Goal: Go to known website: Access a specific website the user already knows

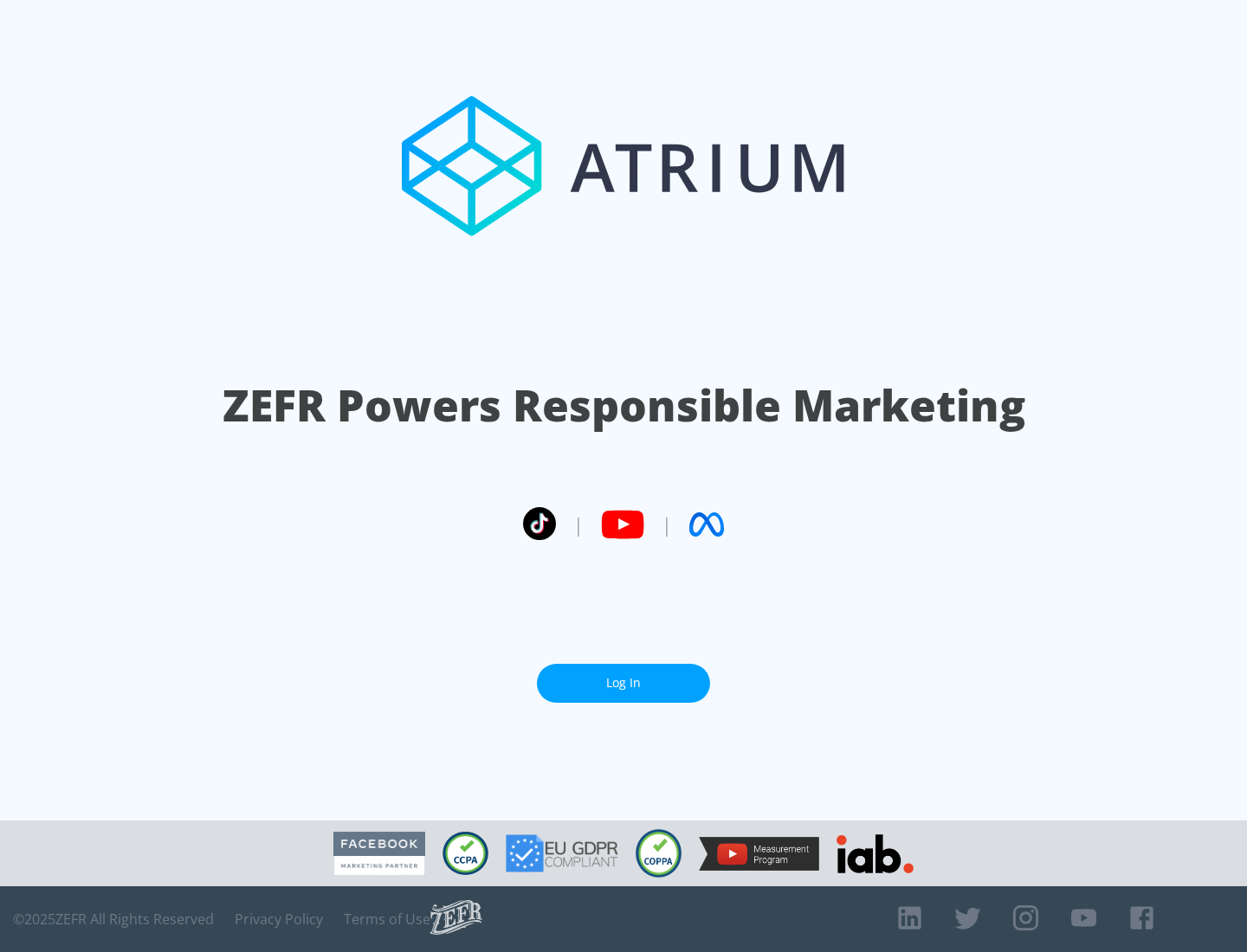
click at [623, 676] on link "Log In" at bounding box center [623, 684] width 174 height 39
